Goal: Task Accomplishment & Management: Use online tool/utility

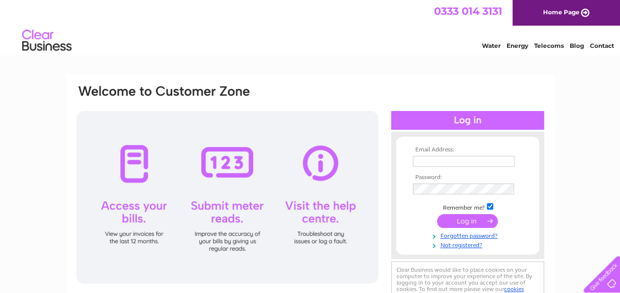
click at [456, 164] on input "text" at bounding box center [464, 161] width 102 height 11
type input "[EMAIL_ADDRESS][DOMAIN_NAME]"
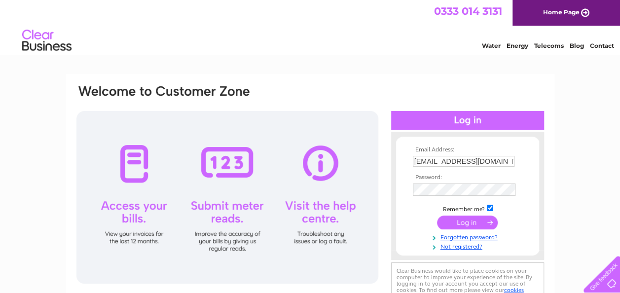
click at [463, 216] on input "submit" at bounding box center [467, 222] width 61 height 14
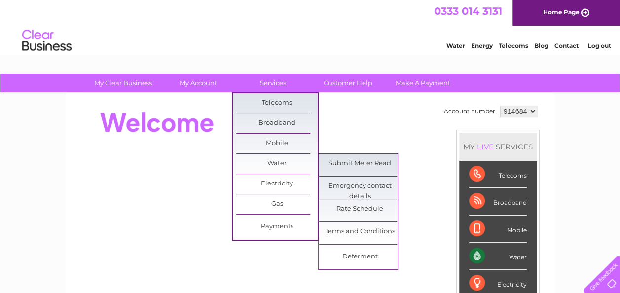
click at [365, 160] on link "Submit Meter Read" at bounding box center [359, 164] width 81 height 20
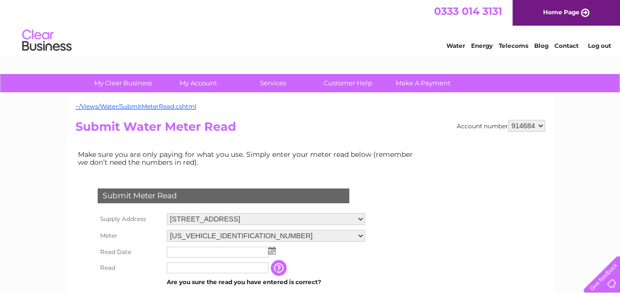
click at [272, 251] on img at bounding box center [271, 250] width 7 height 8
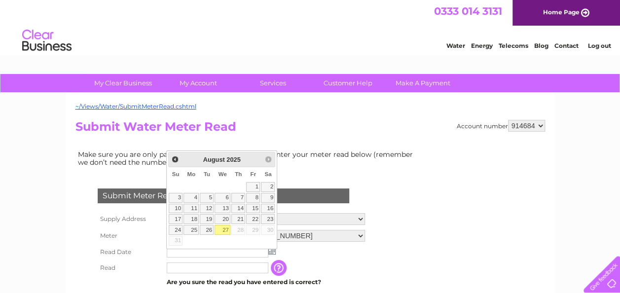
click at [220, 227] on link "27" at bounding box center [222, 230] width 16 height 10
type input "[DATE]"
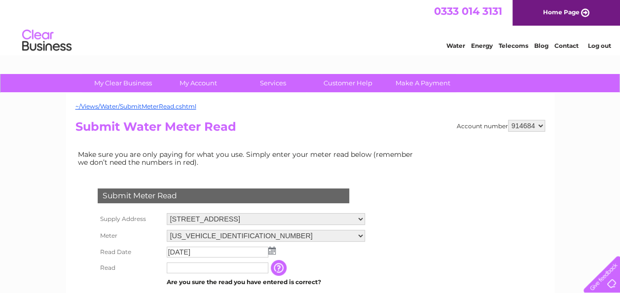
click at [175, 261] on td at bounding box center [217, 268] width 106 height 16
click at [175, 263] on input "text" at bounding box center [218, 267] width 102 height 11
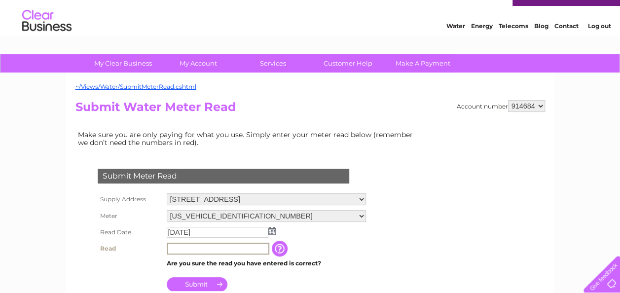
scroll to position [85, 0]
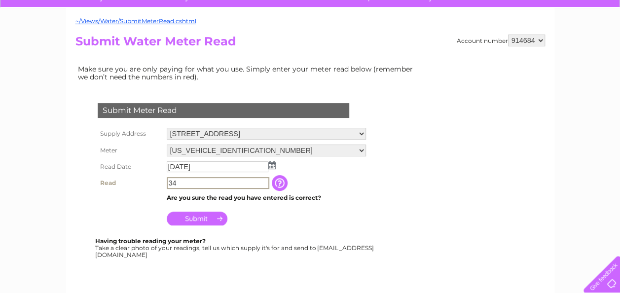
type input "3"
type input "00342"
click at [178, 213] on input "Submit" at bounding box center [197, 218] width 61 height 14
